Goal: Navigation & Orientation: Find specific page/section

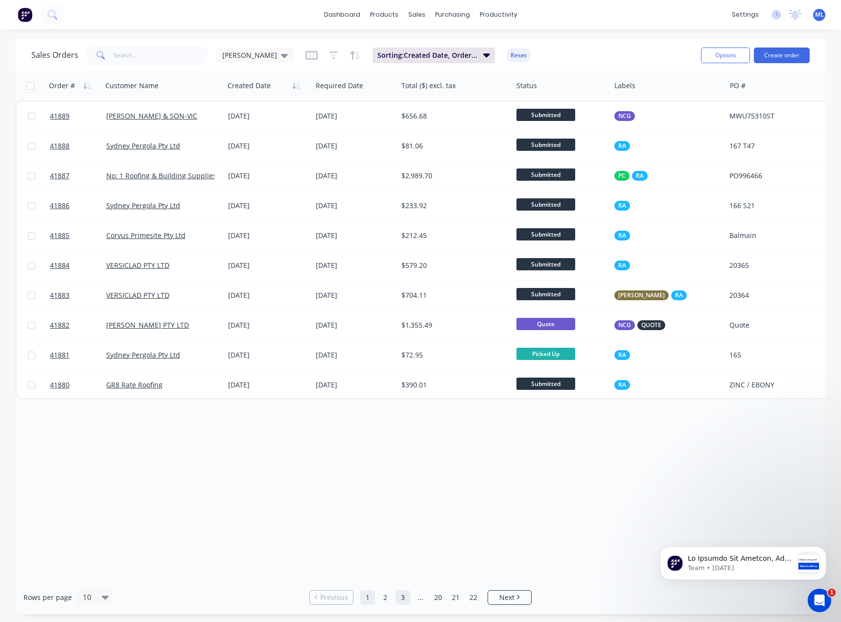
click at [405, 600] on link "3" at bounding box center [402, 597] width 15 height 15
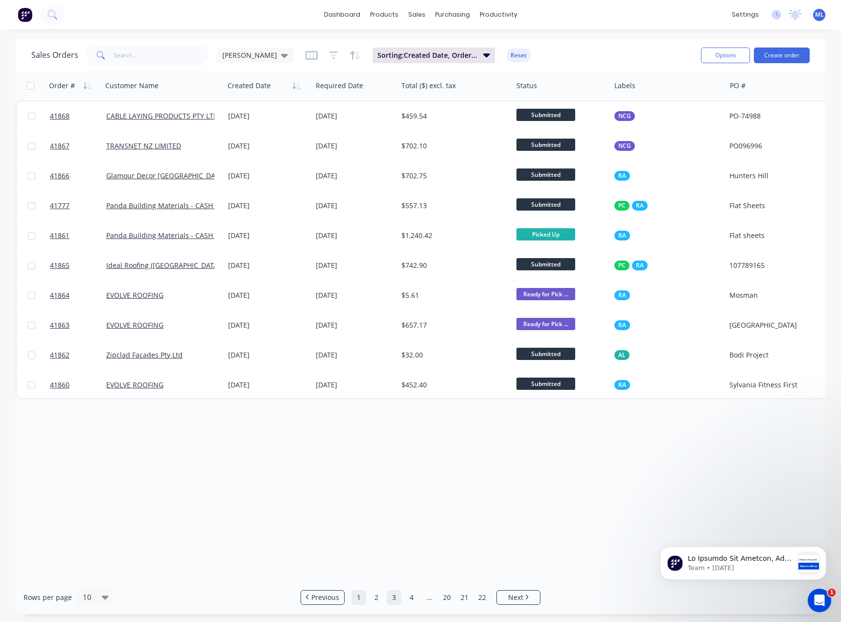
click at [366, 597] on link "1" at bounding box center [358, 597] width 15 height 15
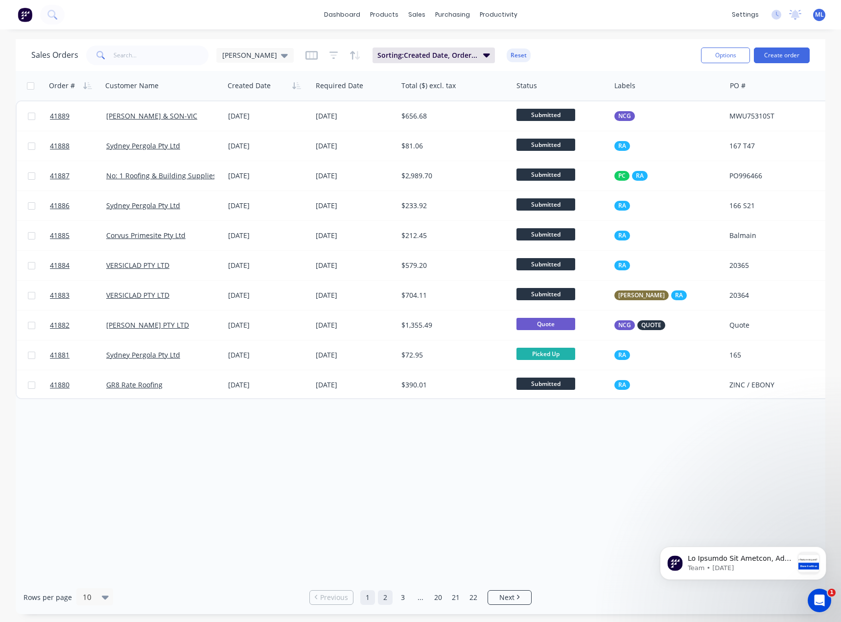
click at [384, 595] on link "2" at bounding box center [385, 597] width 15 height 15
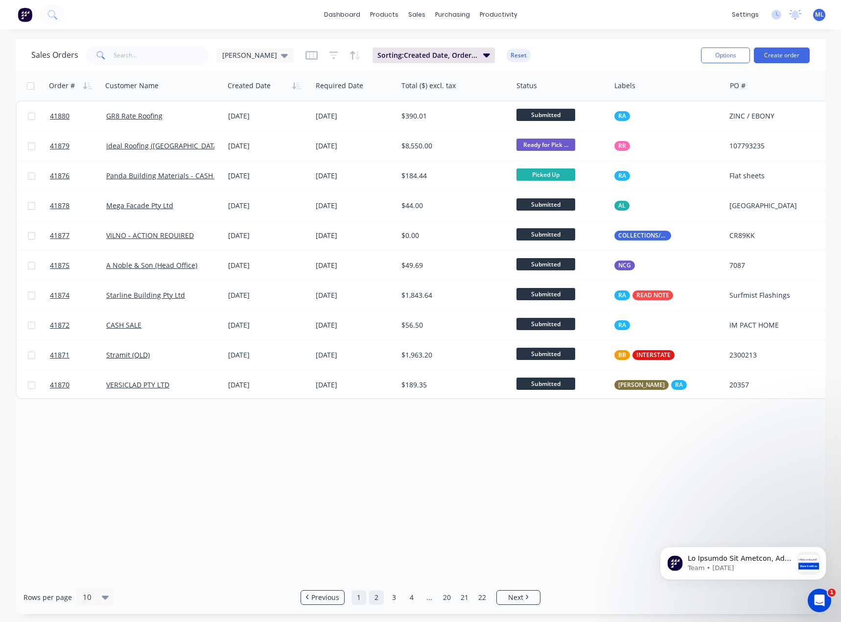
click at [360, 598] on link "1" at bounding box center [358, 597] width 15 height 15
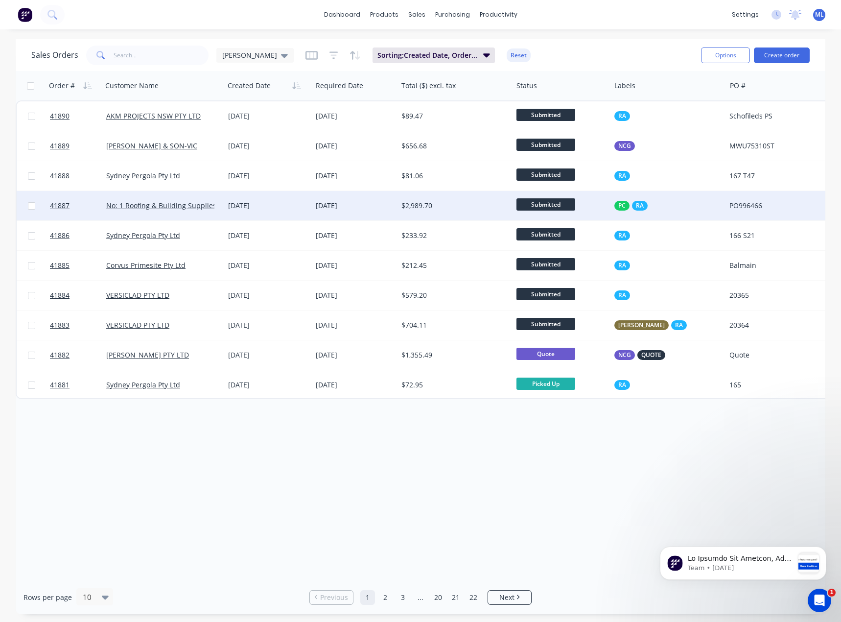
click at [298, 204] on div "[DATE]" at bounding box center [268, 206] width 80 height 10
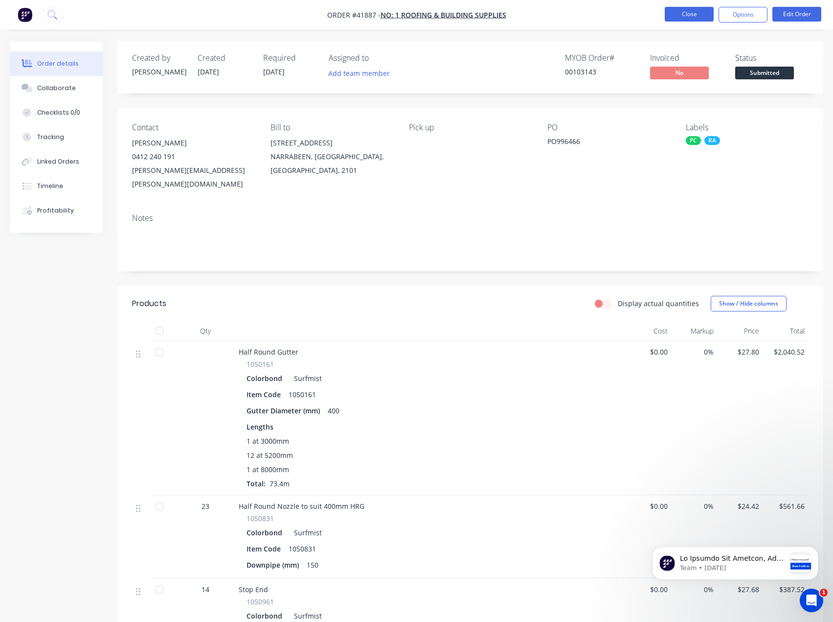
click at [691, 17] on button "Close" at bounding box center [689, 14] width 49 height 15
